Goal: Task Accomplishment & Management: Manage account settings

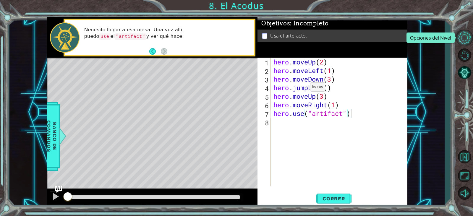
click at [469, 36] on button "Opciones del Nivel" at bounding box center [464, 38] width 17 height 16
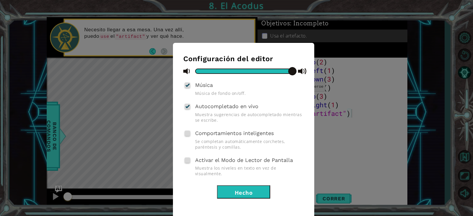
click at [241, 188] on button "Hecho" at bounding box center [243, 191] width 53 height 13
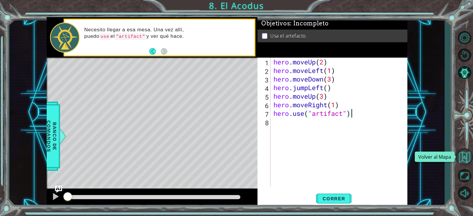
click at [463, 155] on button "Volver al Mapa" at bounding box center [464, 156] width 17 height 17
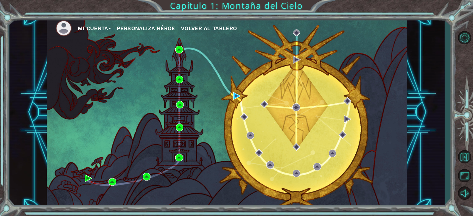
click at [75, 24] on li at bounding box center [67, 28] width 22 height 16
click at [80, 26] on button "Mi Cuenta" at bounding box center [94, 28] width 33 height 9
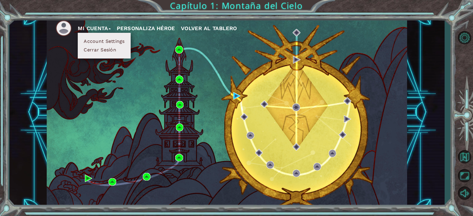
click at [101, 49] on button "Cerrar Sesión" at bounding box center [100, 50] width 36 height 7
